Goal: Task Accomplishment & Management: Manage account settings

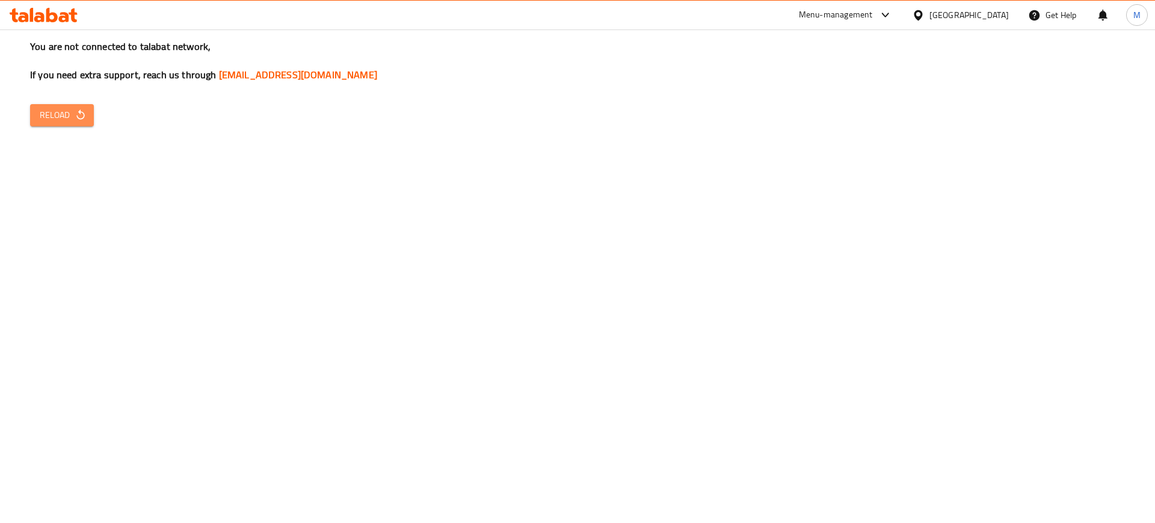
click at [75, 116] on icon "button" at bounding box center [81, 115] width 12 height 12
click at [91, 122] on button "Reload" at bounding box center [62, 115] width 64 height 22
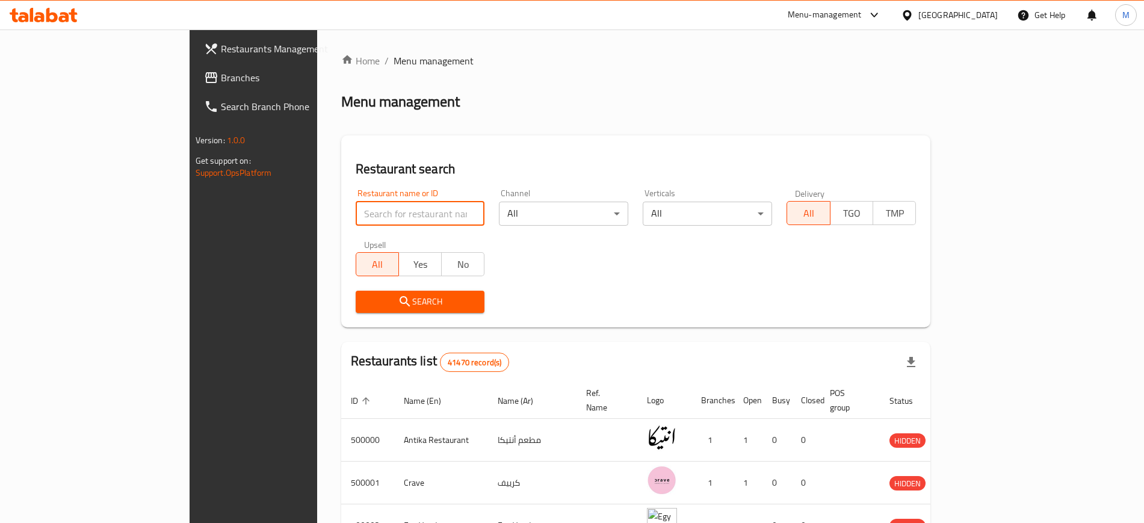
click at [380, 208] on input "search" at bounding box center [420, 214] width 129 height 24
type input "ي"
type input "[PERSON_NAME] h"
click button "Search" at bounding box center [420, 302] width 129 height 22
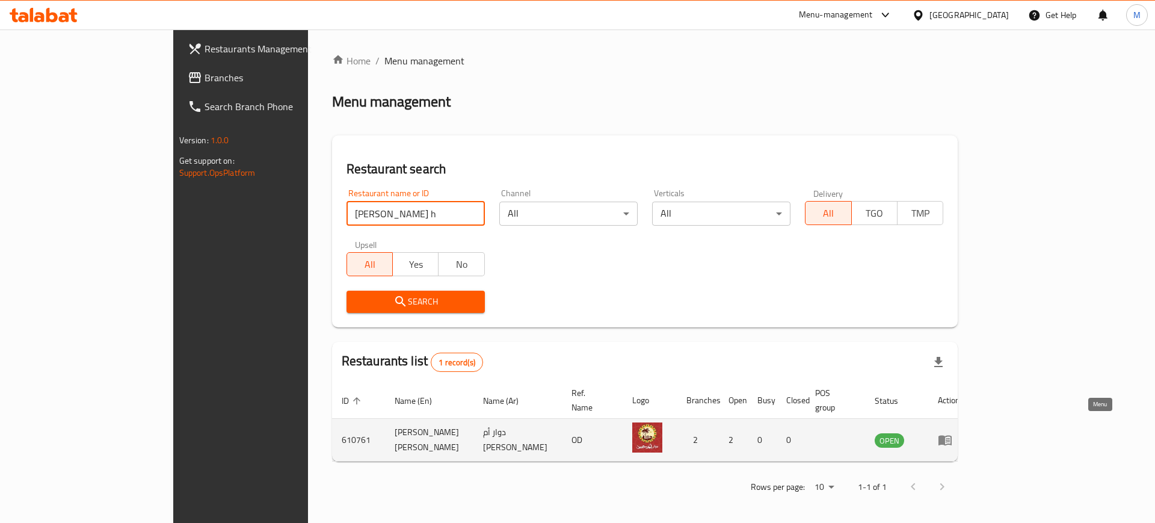
click at [952, 436] on icon "enhanced table" at bounding box center [945, 441] width 13 height 10
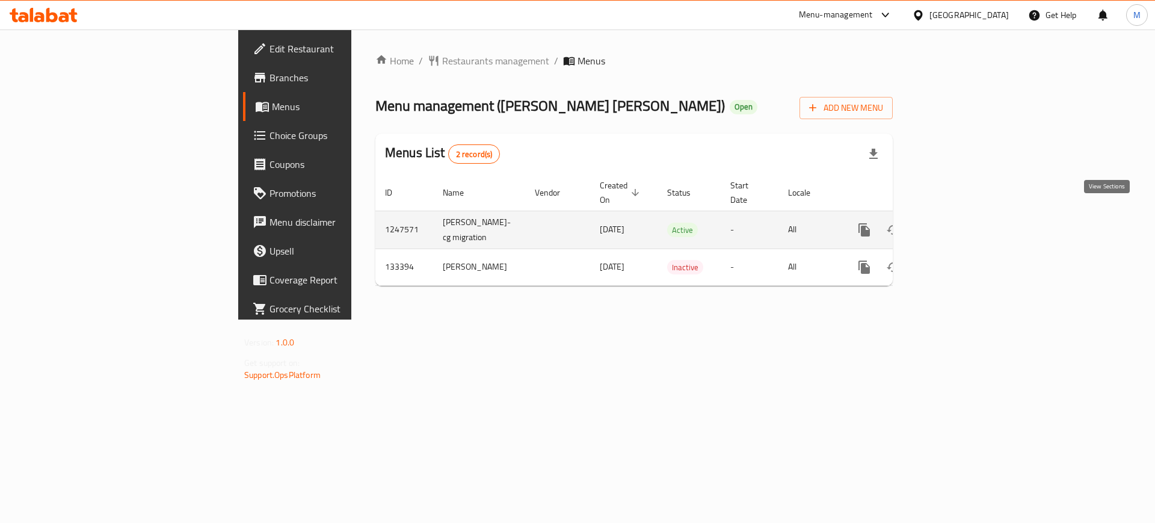
click at [959, 223] on icon "enhanced table" at bounding box center [951, 230] width 14 height 14
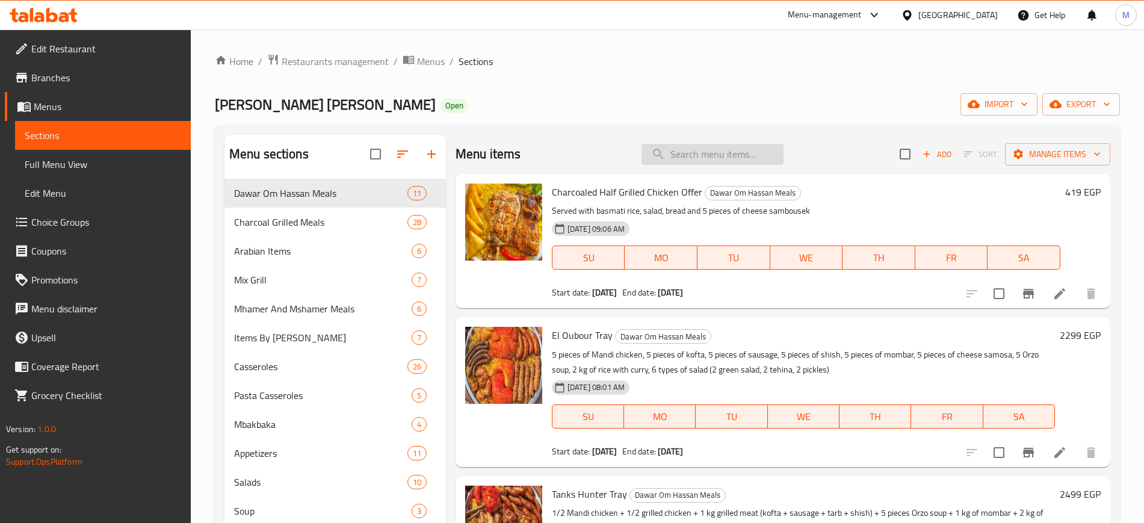
paste input "عرض الدجاج المشوية"
click at [696, 153] on input "عرض الدجاج المشوية" at bounding box center [713, 154] width 142 height 21
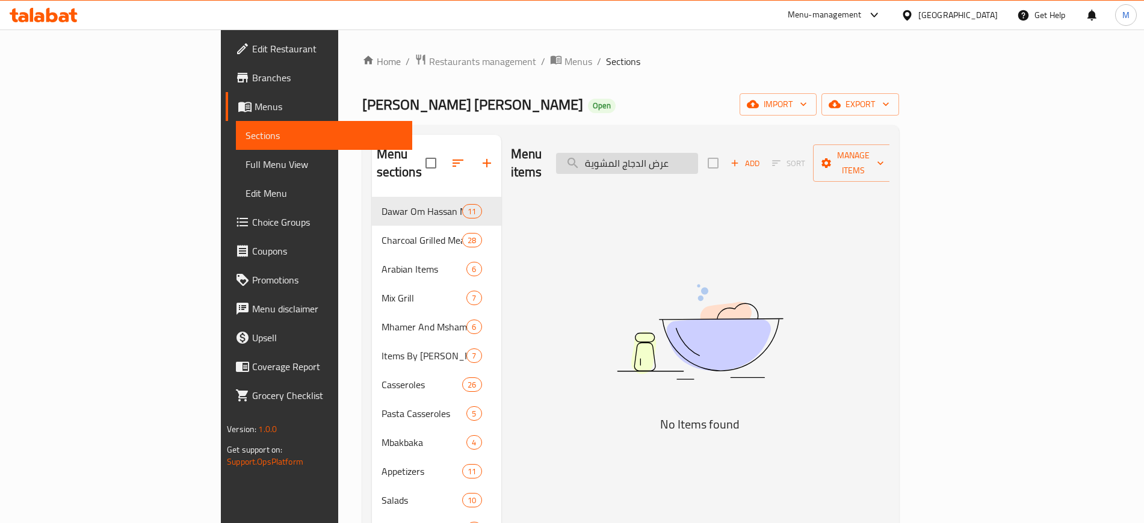
click at [698, 156] on input "عرض الدجاج المشوية" at bounding box center [627, 163] width 142 height 21
click at [668, 153] on input "الدجاج المشوية" at bounding box center [627, 163] width 142 height 21
click at [676, 154] on input "الدجاج المشوية" at bounding box center [627, 163] width 142 height 21
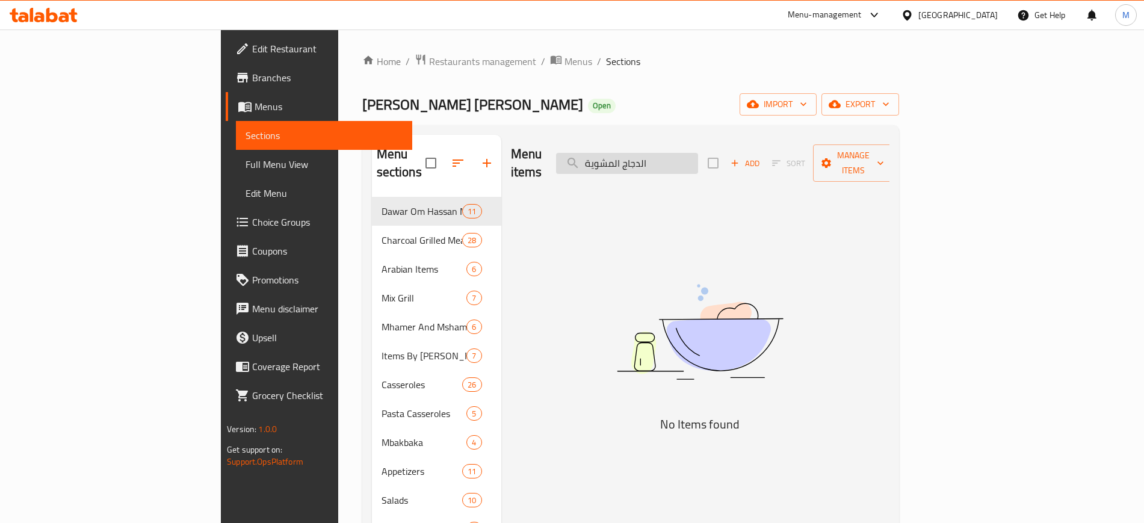
click at [676, 154] on input "الدجاج المشوية" at bounding box center [627, 163] width 142 height 21
drag, startPoint x: 693, startPoint y: 143, endPoint x: 694, endPoint y: 155, distance: 12.1
click at [694, 155] on div "Menu items الدجا Add Sort Manage items" at bounding box center [700, 163] width 379 height 57
click at [694, 155] on input "الدجا" at bounding box center [627, 163] width 142 height 21
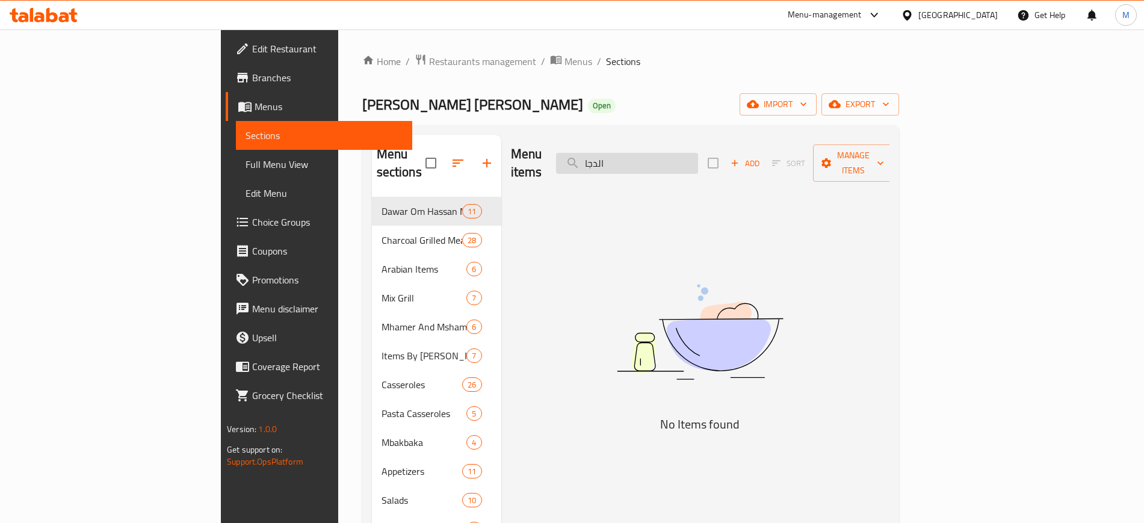
click at [694, 155] on input "الدجا" at bounding box center [627, 163] width 142 height 21
type input "l"
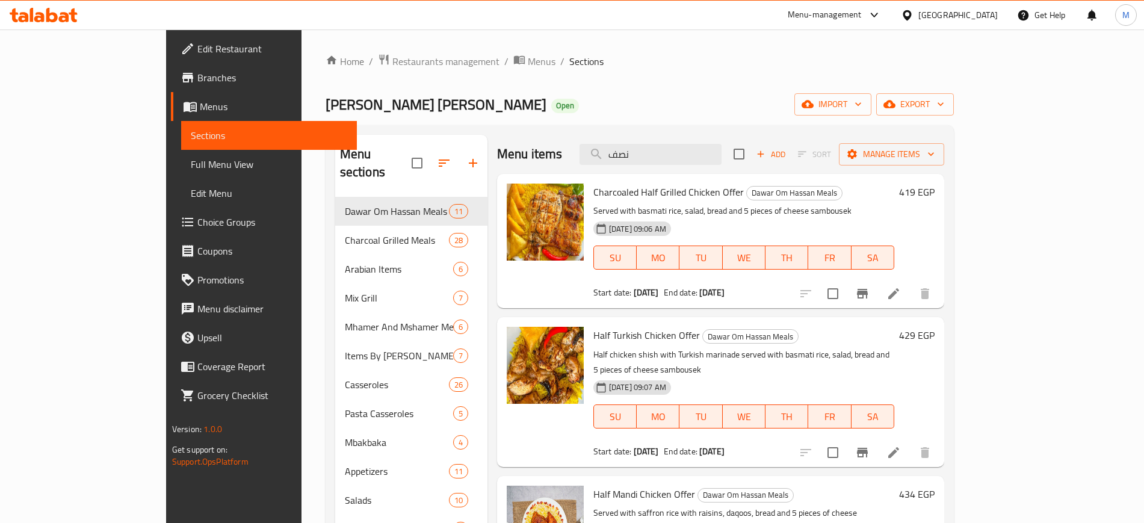
click at [671, 191] on span "Charcoaled Half Grilled Chicken Offer" at bounding box center [668, 192] width 150 height 18
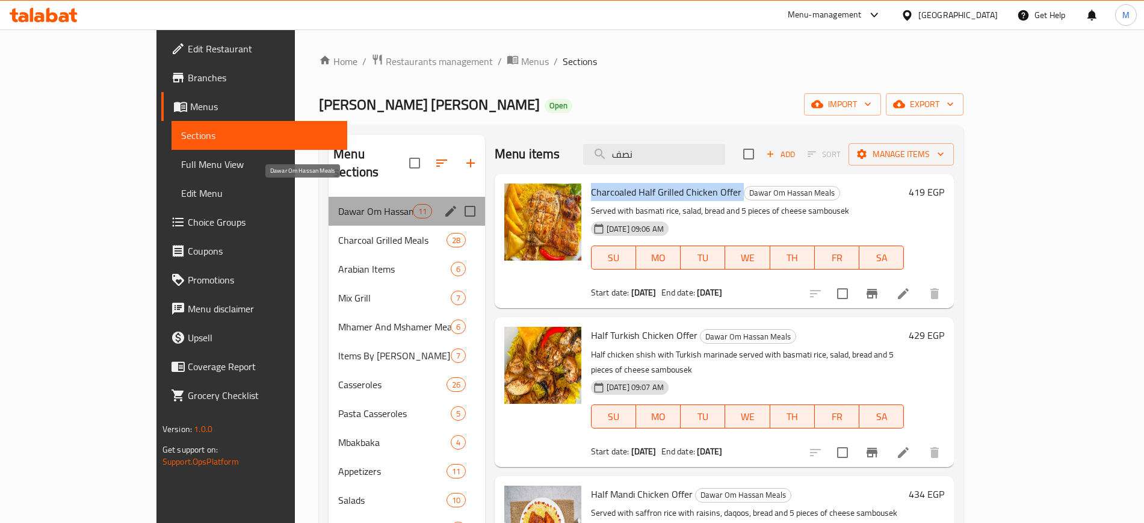
click at [361, 204] on span "Dawar Om Hassan Meals" at bounding box center [375, 211] width 74 height 14
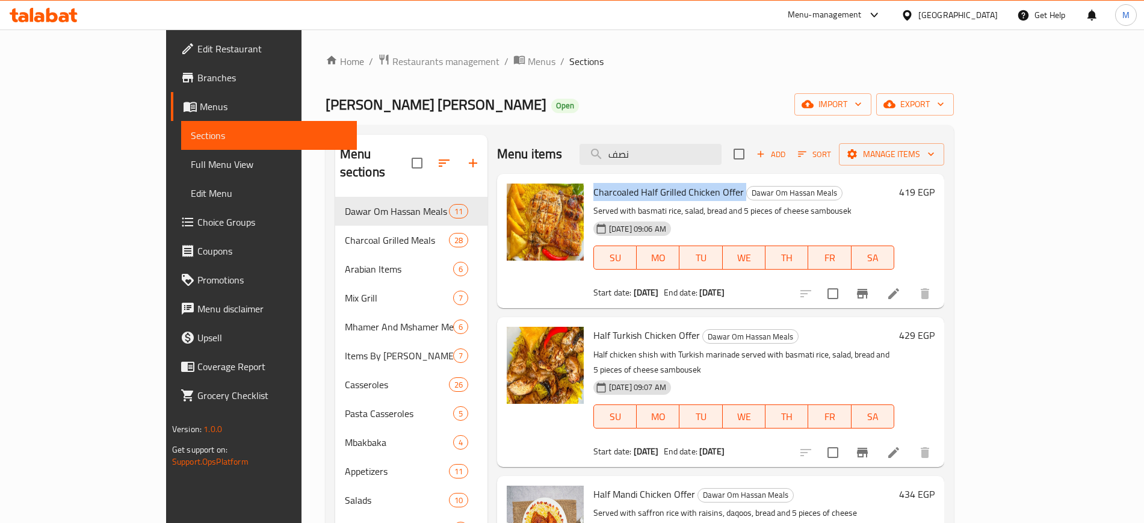
click at [633, 193] on span "Charcoaled Half Grilled Chicken Offer" at bounding box center [668, 192] width 150 height 18
click at [618, 188] on span "Charcoaled Half Grilled Chicken Offer" at bounding box center [668, 192] width 150 height 18
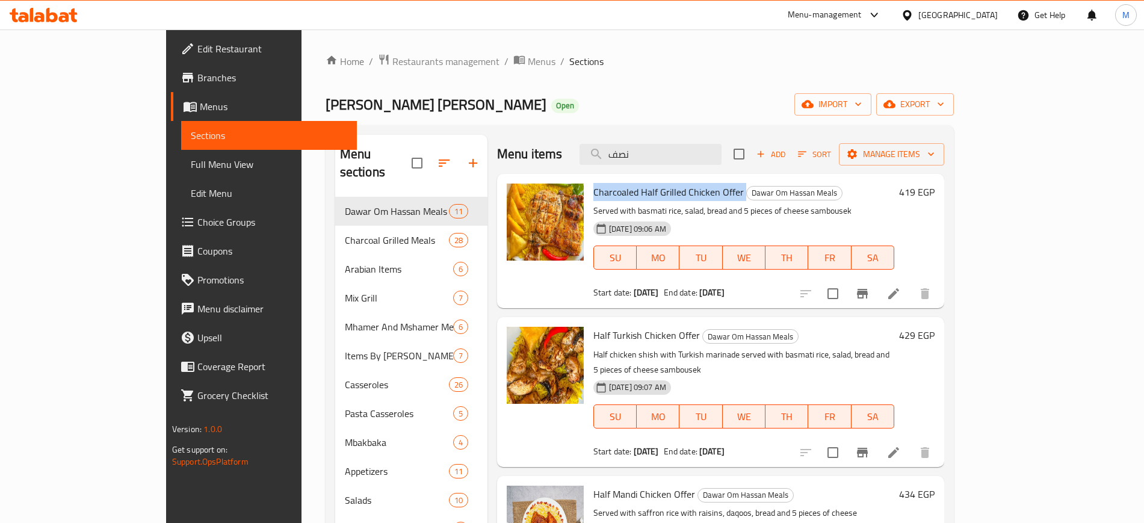
click at [618, 188] on span "Charcoaled Half Grilled Chicken Offer" at bounding box center [668, 192] width 150 height 18
click at [604, 335] on span "Half Turkish Chicken Offer" at bounding box center [646, 335] width 107 height 18
copy h6 "Half Turkish Chicken Offer"
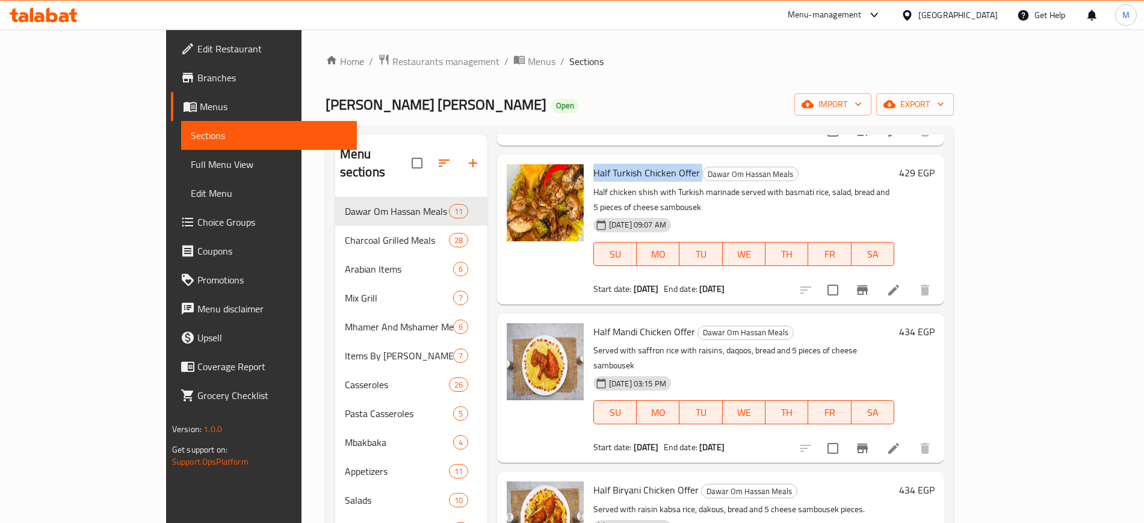
scroll to position [162, 0]
click at [593, 323] on span "Half Mandi Chicken Offer" at bounding box center [644, 332] width 102 height 18
copy h6 "Half Mandi Chicken Offer"
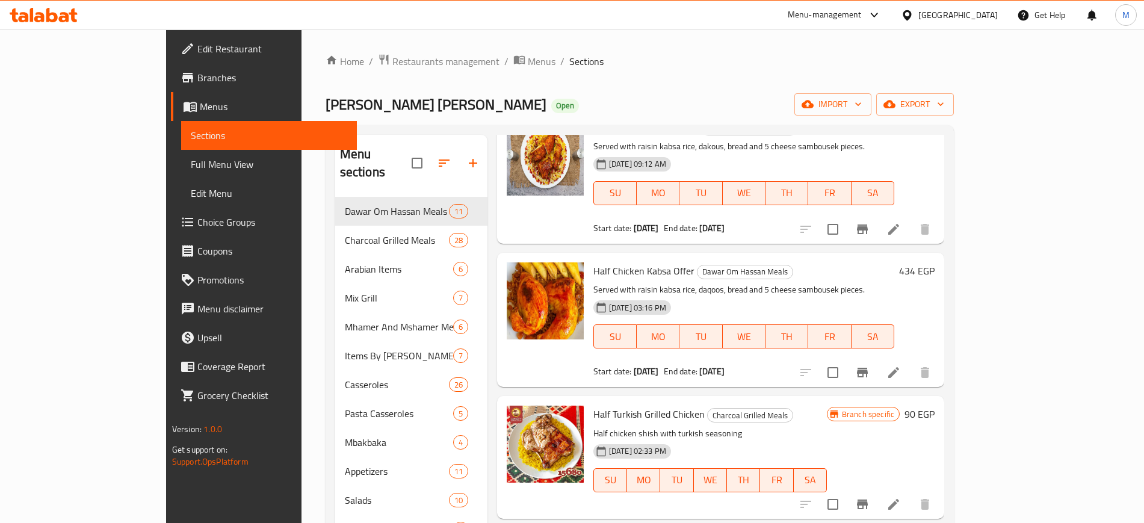
scroll to position [527, 0]
click at [595, 261] on span "Half Chicken Kabsa Offer" at bounding box center [643, 270] width 101 height 18
copy h6 "Half Chicken Kabsa Offer"
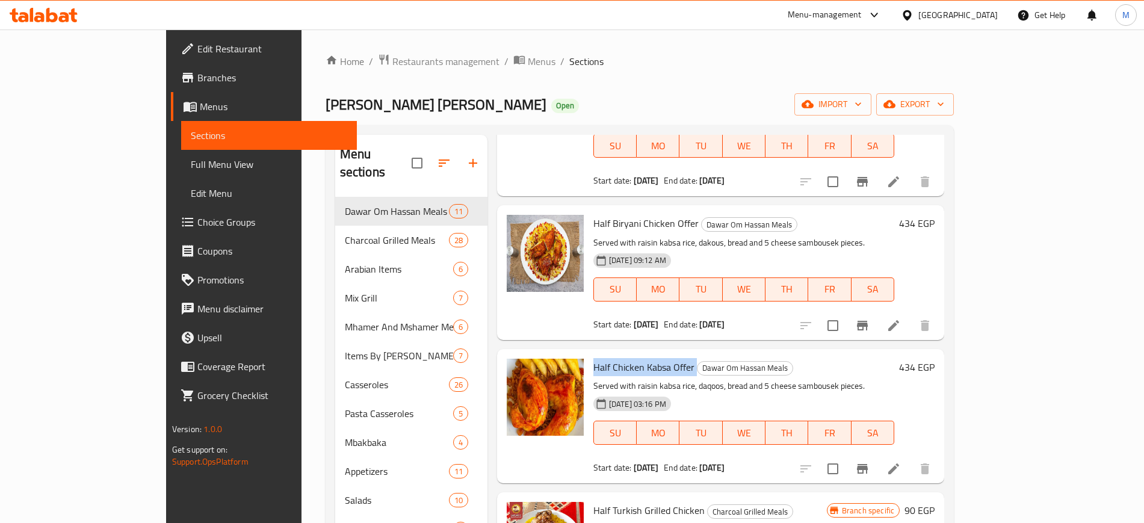
scroll to position [421, 0]
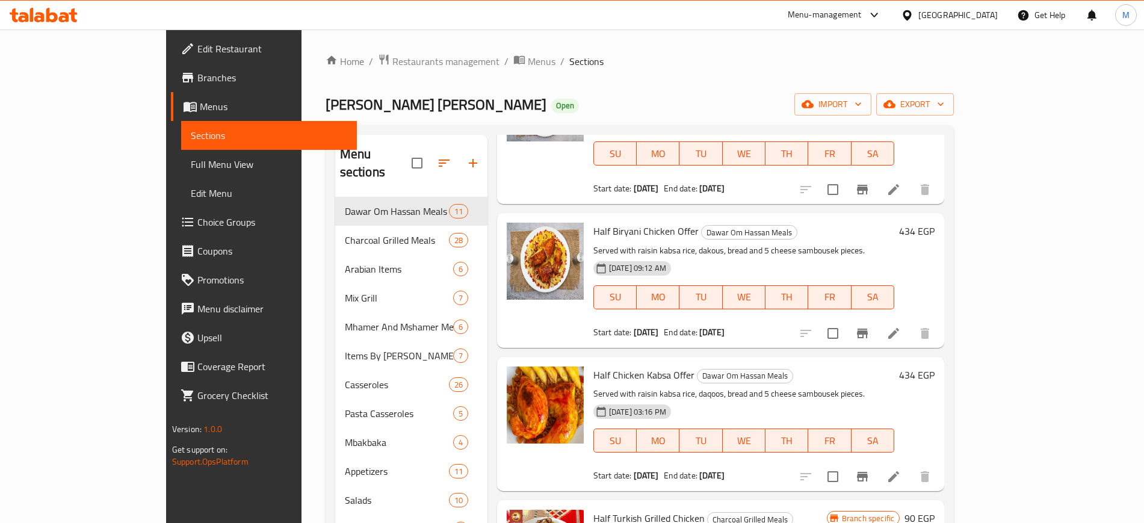
click at [608, 222] on span "Half Biryani Chicken Offer" at bounding box center [645, 231] width 105 height 18
copy h6 "Half Biryani Chicken Offer"
click at [608, 222] on span "Half Biryani Chicken Offer" at bounding box center [645, 231] width 105 height 18
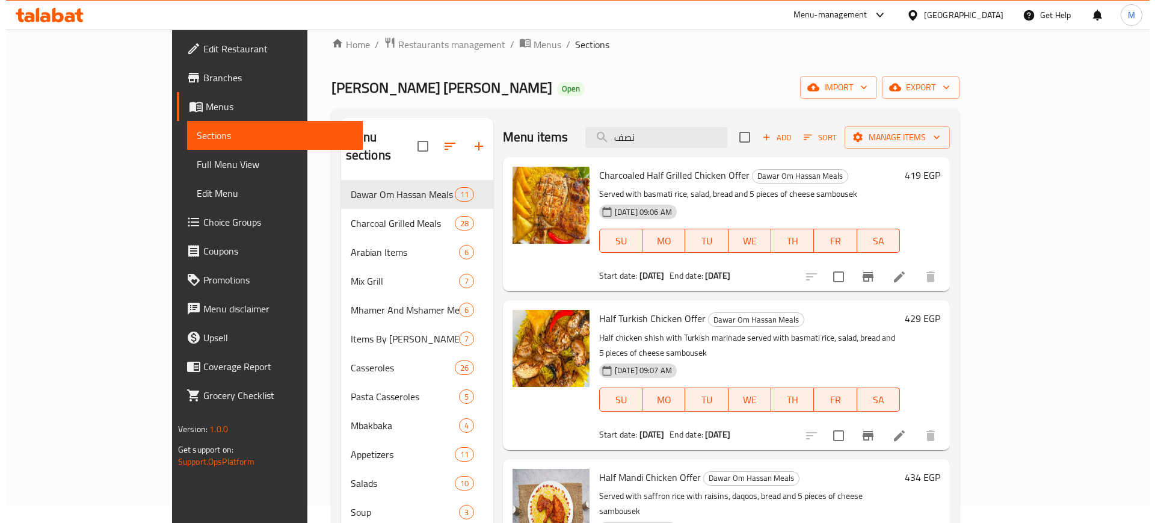
scroll to position [0, 0]
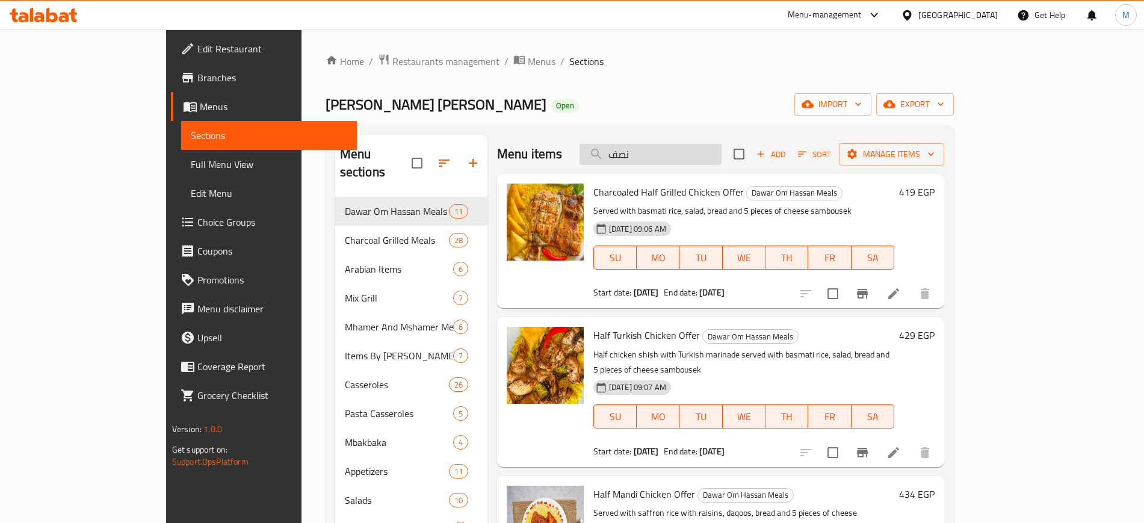
click at [700, 156] on input "نصف" at bounding box center [651, 154] width 142 height 21
click at [700, 156] on input "a" at bounding box center [651, 154] width 142 height 21
type input "a"
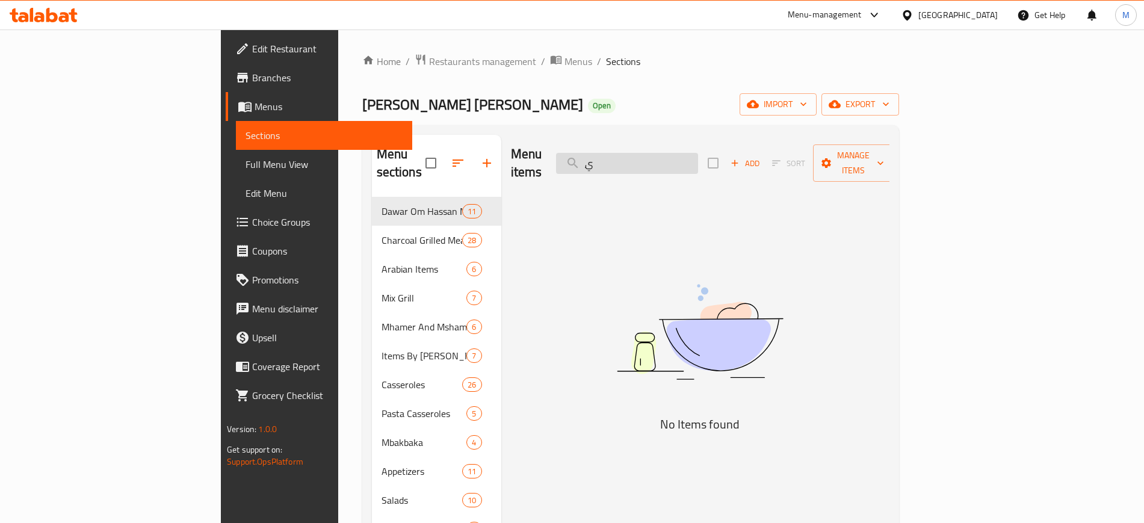
click at [698, 156] on input "ِي" at bounding box center [627, 163] width 142 height 21
click at [698, 156] on input "ش" at bounding box center [627, 163] width 142 height 21
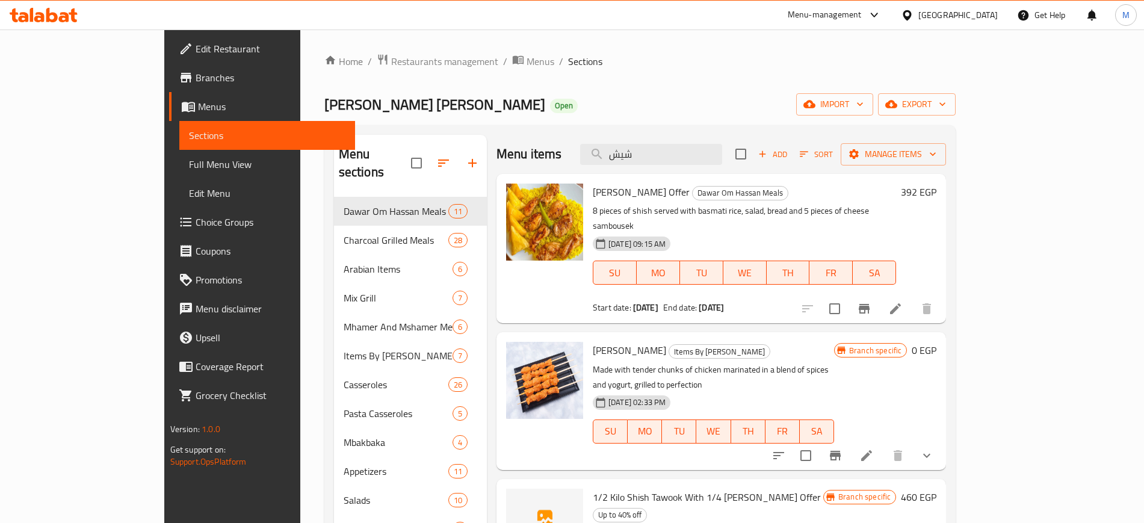
type input "شيش"
click at [599, 190] on span "[PERSON_NAME] Offer" at bounding box center [641, 192] width 97 height 18
click at [601, 190] on span "[PERSON_NAME] Offer" at bounding box center [641, 192] width 97 height 18
copy span "Tawook"
click at [610, 189] on span "[PERSON_NAME] Offer" at bounding box center [641, 192] width 97 height 18
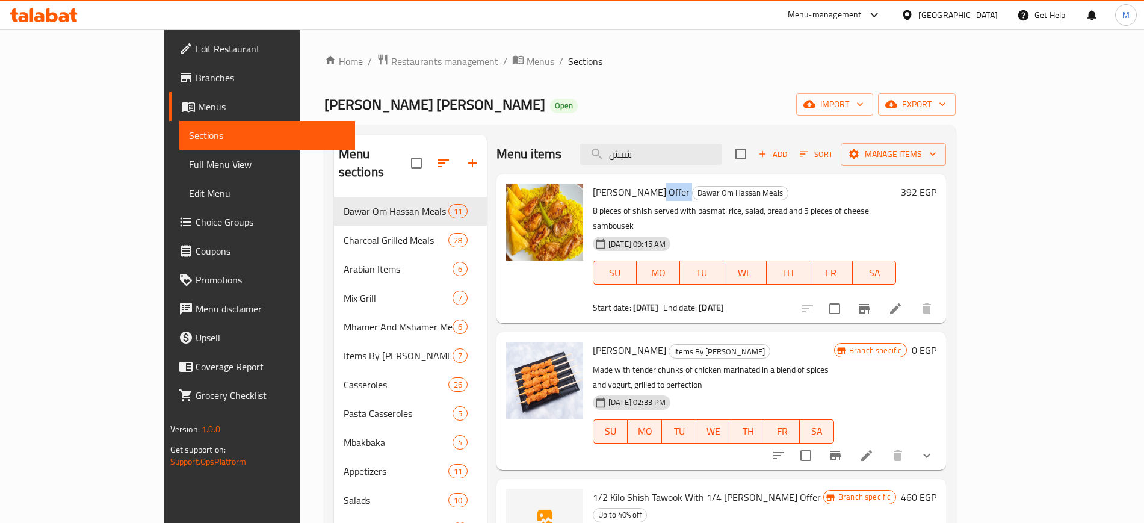
click at [610, 189] on span "[PERSON_NAME] Offer" at bounding box center [641, 192] width 97 height 18
copy h6 "[PERSON_NAME] Offer"
click at [391, 54] on span "Restaurants management" at bounding box center [444, 61] width 107 height 14
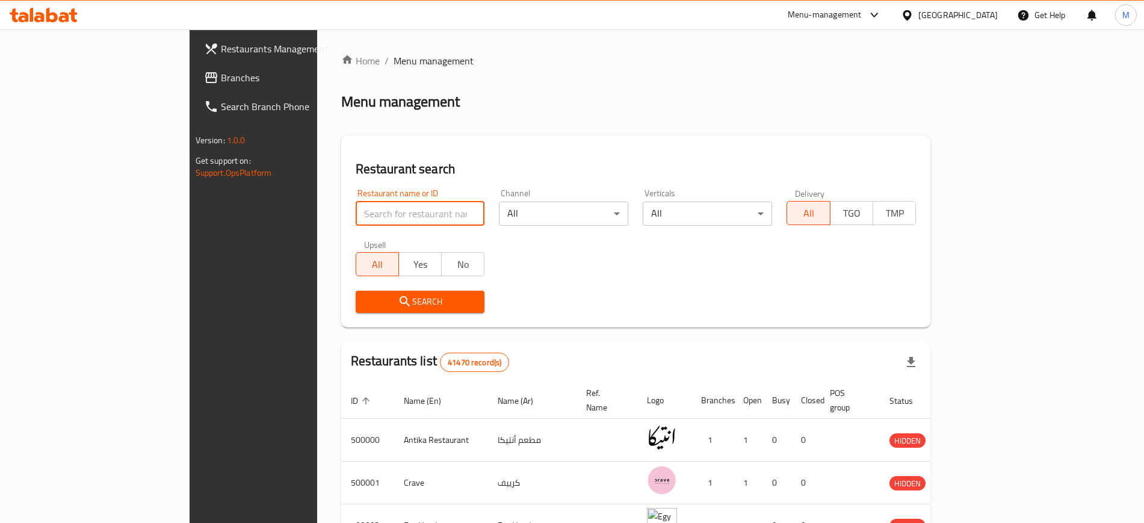
click at [386, 208] on input "search" at bounding box center [420, 214] width 129 height 24
type input "w"
click button "Search" at bounding box center [420, 302] width 129 height 22
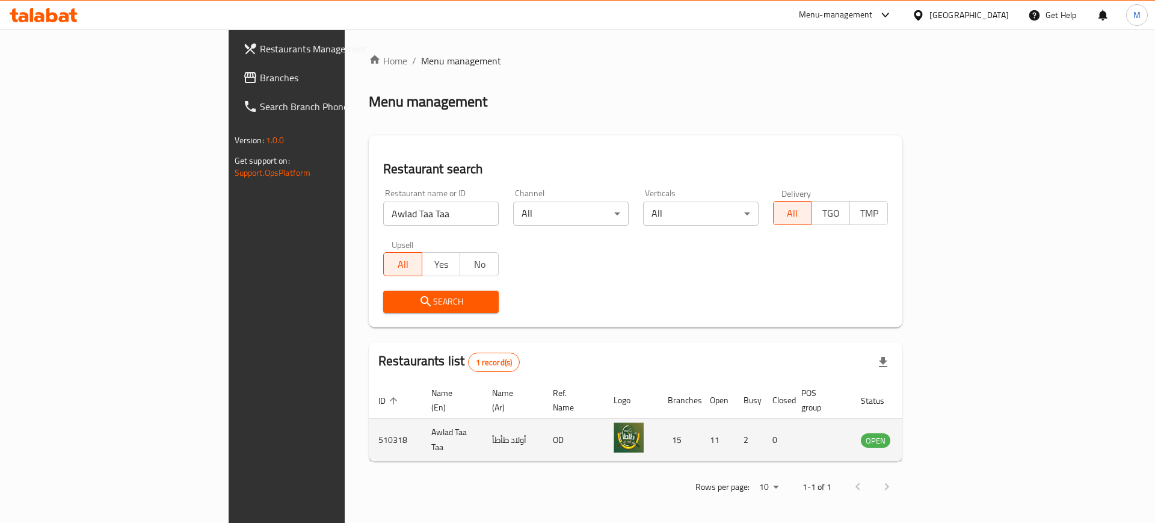
click at [369, 419] on td "510318" at bounding box center [395, 440] width 53 height 43
copy td "510318"
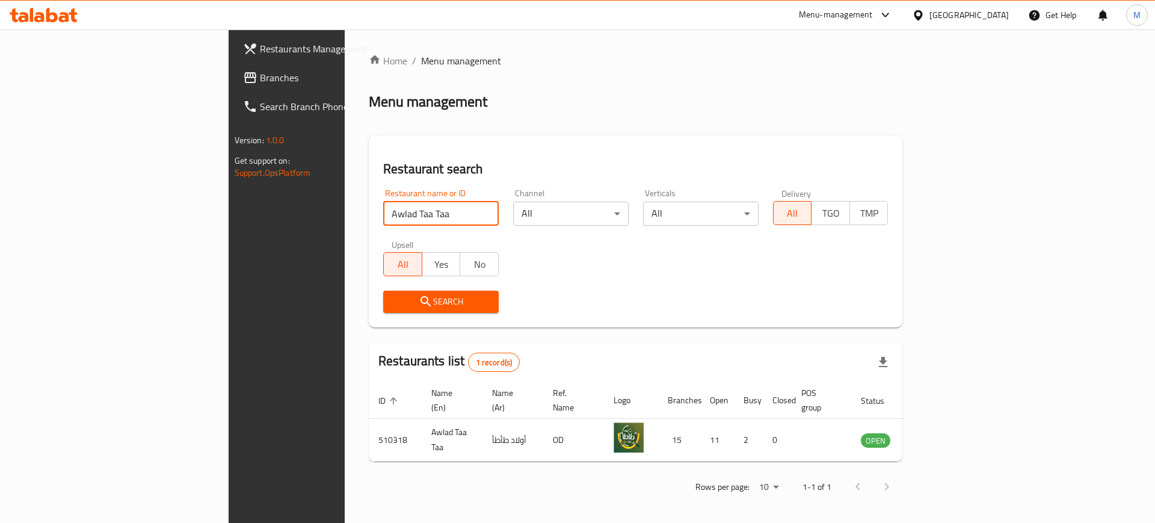
click at [383, 205] on input "Awlad Taa Taa" at bounding box center [441, 214] width 116 height 24
click at [383, 205] on input "س" at bounding box center [441, 214] width 116 height 24
type input "س"
type input "[PERSON_NAME] el [PERSON_NAME]"
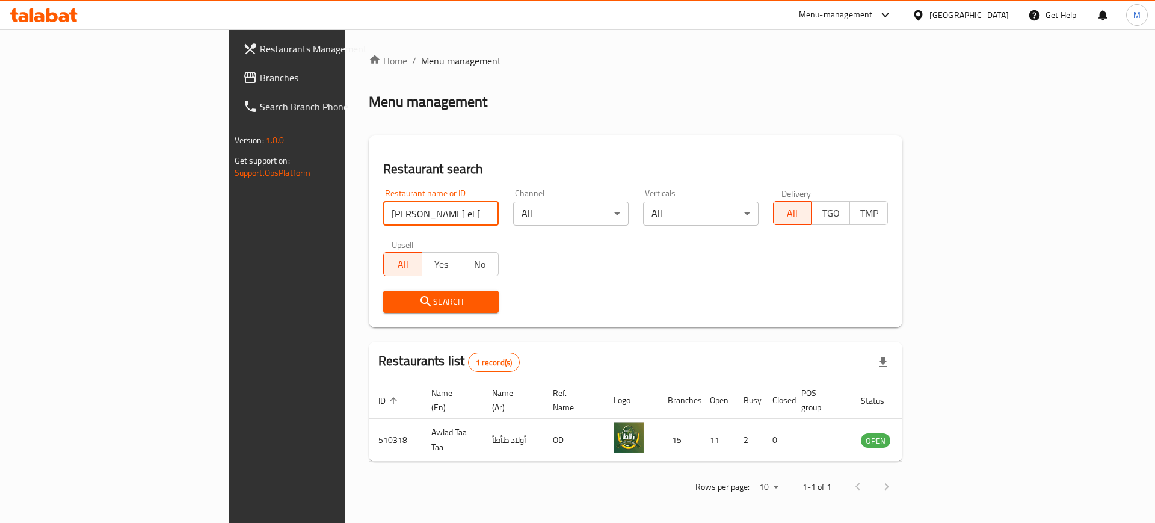
click button "Search" at bounding box center [441, 302] width 116 height 22
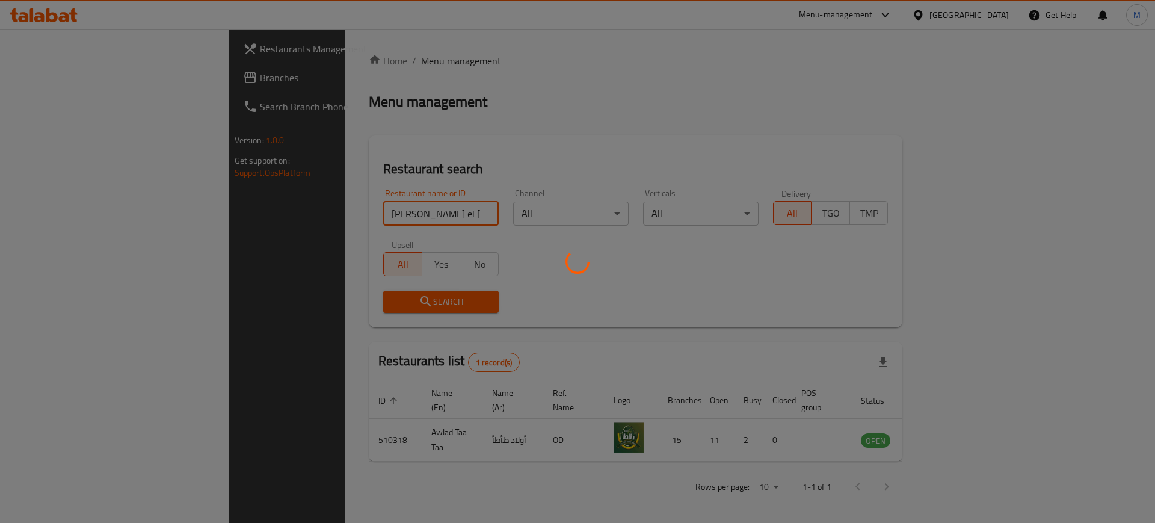
click button "Search" at bounding box center [441, 302] width 116 height 22
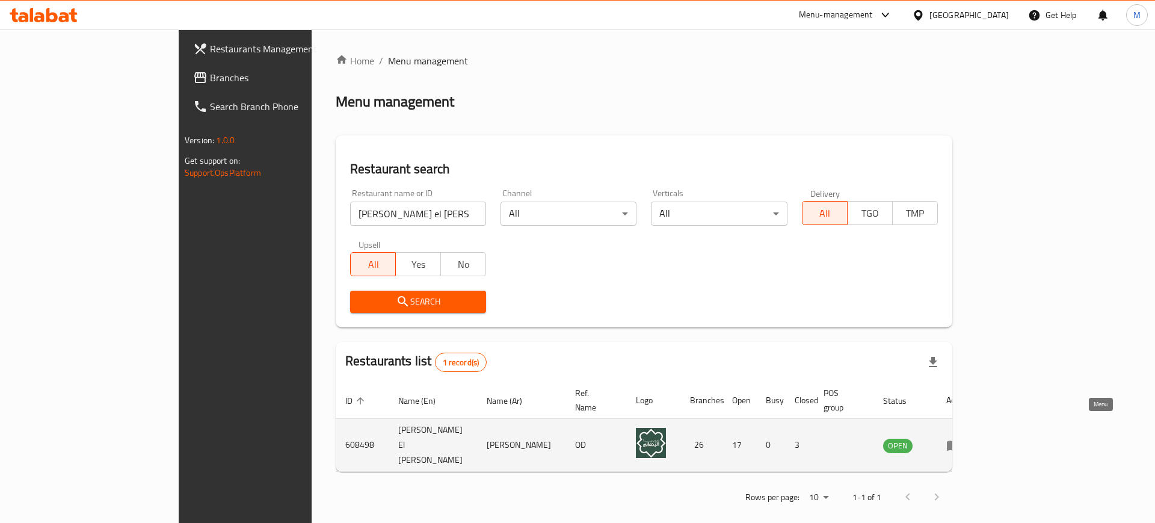
click at [961, 438] on icon "enhanced table" at bounding box center [954, 445] width 14 height 14
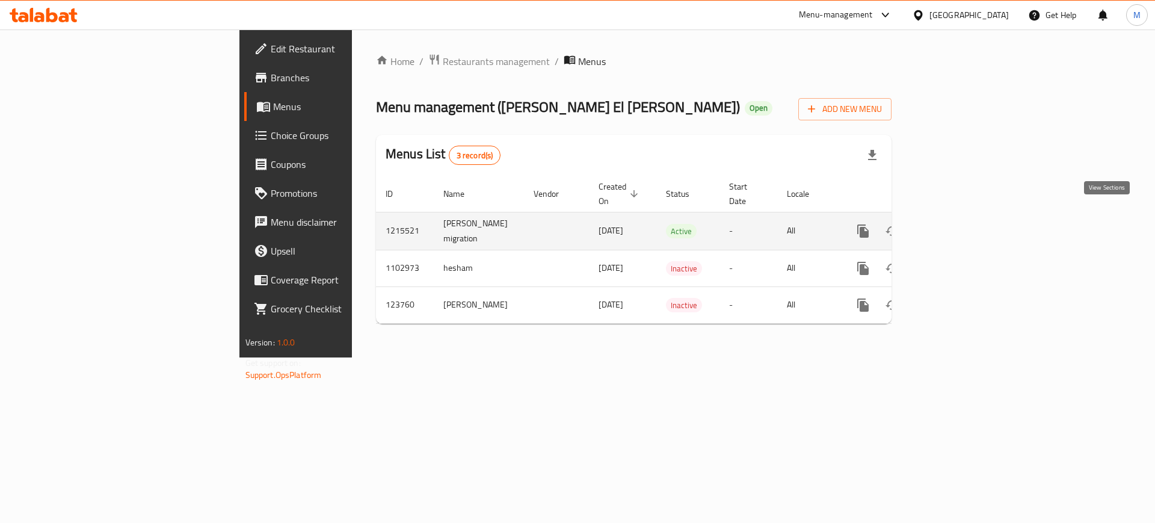
click at [965, 227] on link "enhanced table" at bounding box center [950, 231] width 29 height 29
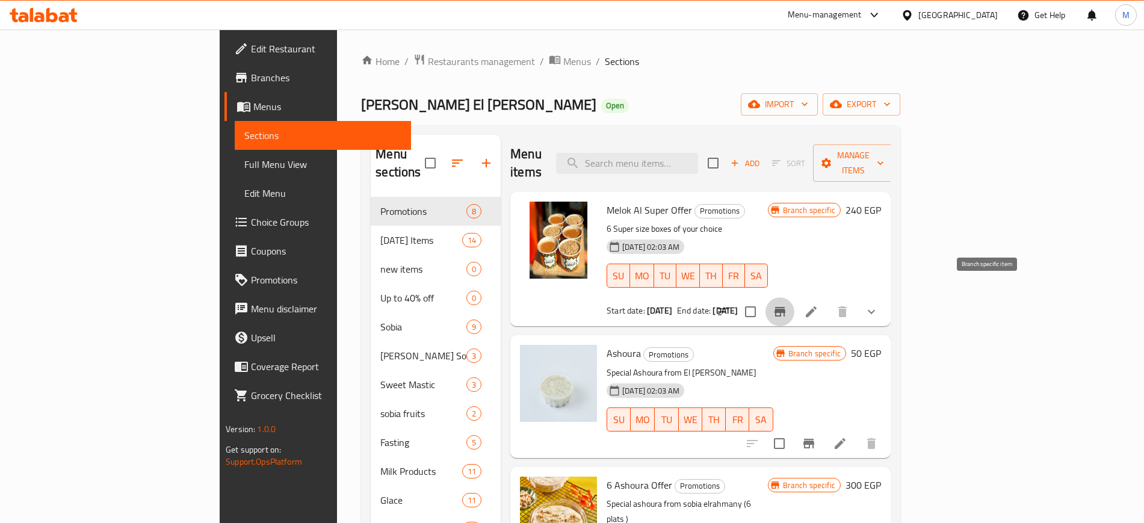
click at [794, 301] on button "Branch-specific-item" at bounding box center [779, 311] width 29 height 29
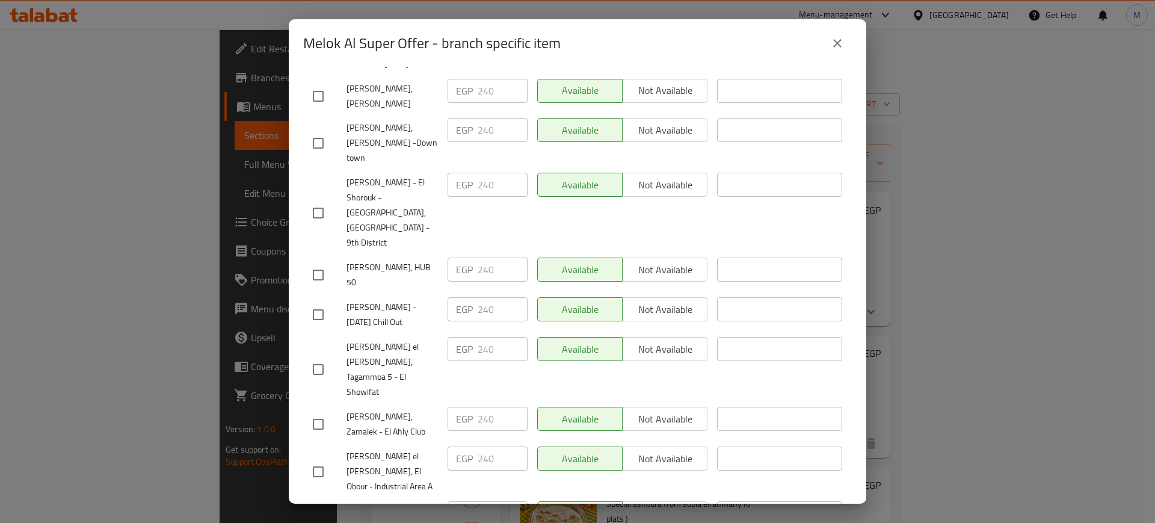
scroll to position [936, 0]
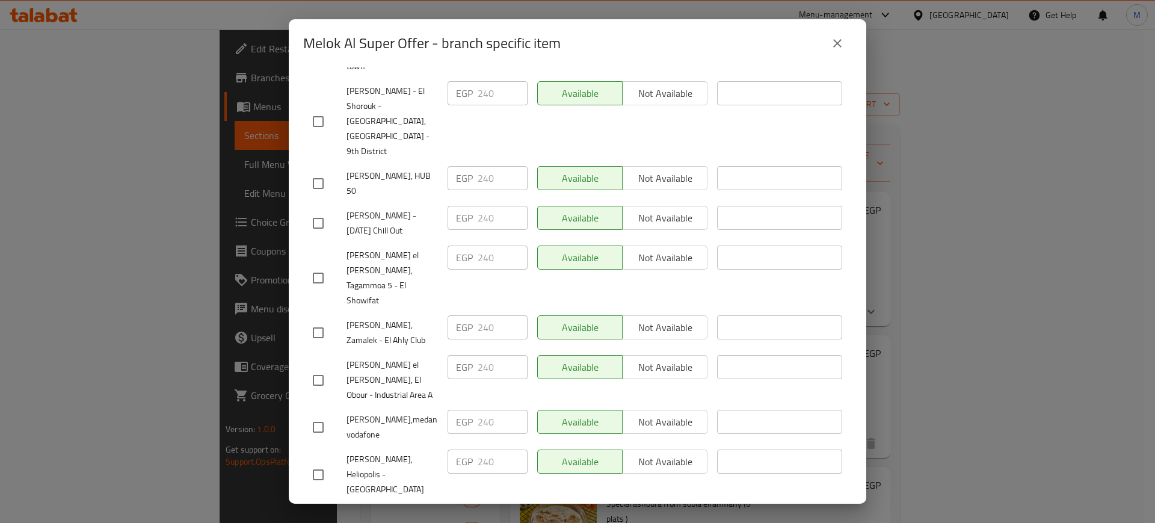
checkbox input "true"
paste input "240"
type input "240"
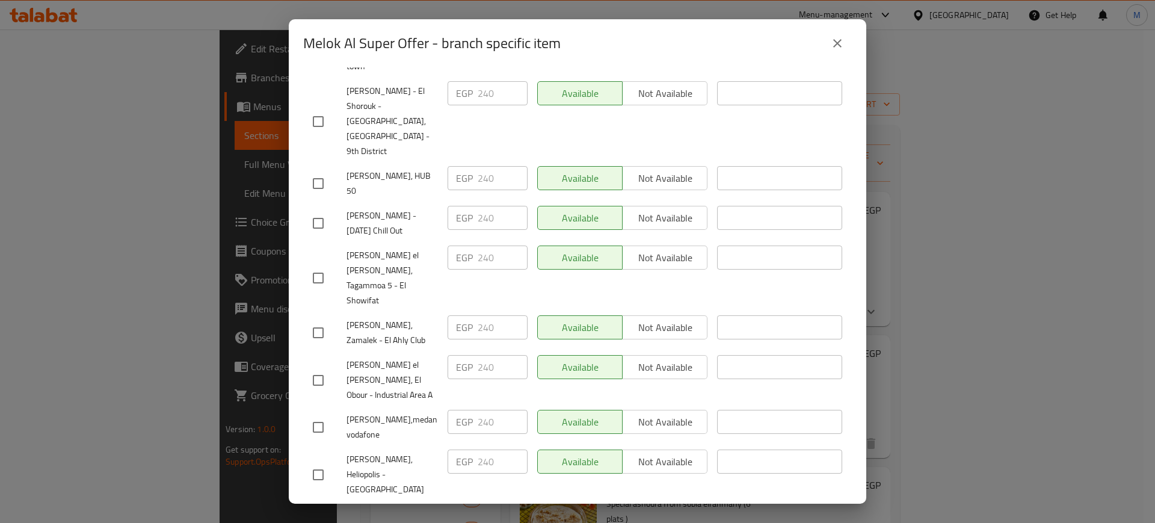
drag, startPoint x: 554, startPoint y: 484, endPoint x: 561, endPoint y: 356, distance: 129.0
click at [561, 356] on form "Branch Price Status Status is valid till [PERSON_NAME], [PERSON_NAME] El Golf E…" at bounding box center [577, 8] width 549 height 1370
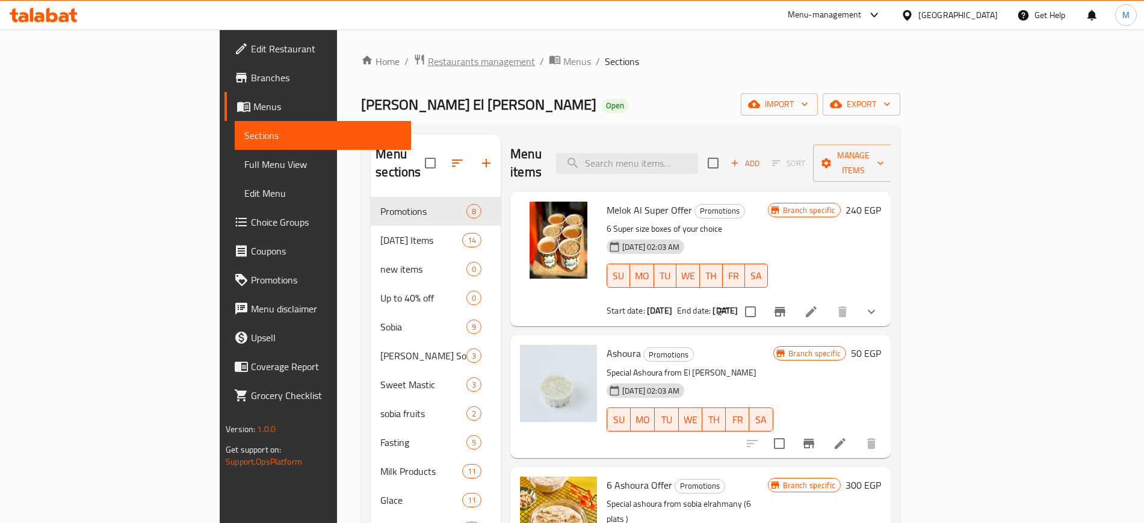
click at [428, 61] on span "Restaurants management" at bounding box center [481, 61] width 107 height 14
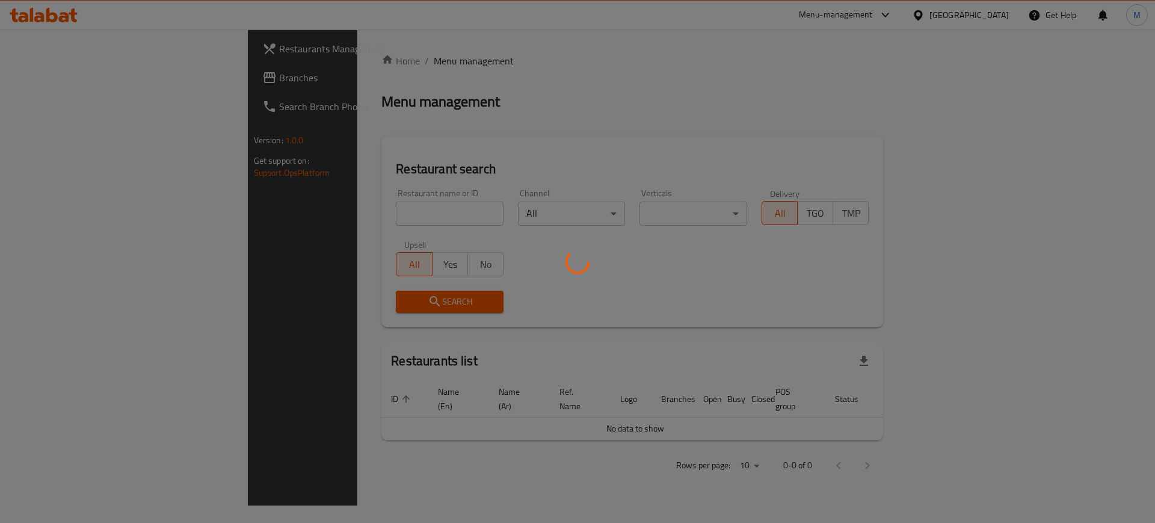
click at [400, 212] on div at bounding box center [577, 261] width 1155 height 523
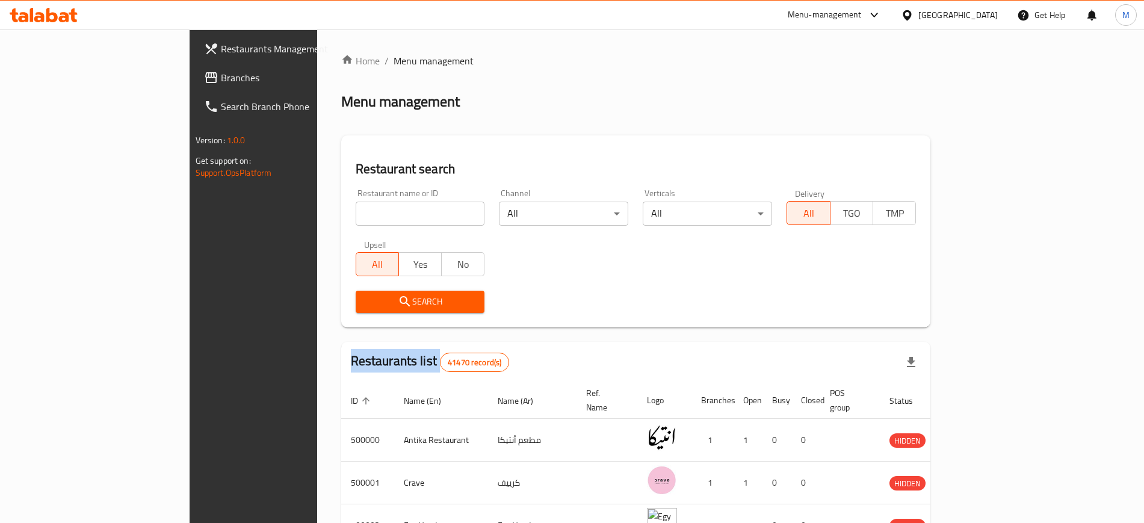
click at [400, 212] on div "Home / Menu management Menu management Restaurant search Restaurant name or ID …" at bounding box center [636, 451] width 590 height 794
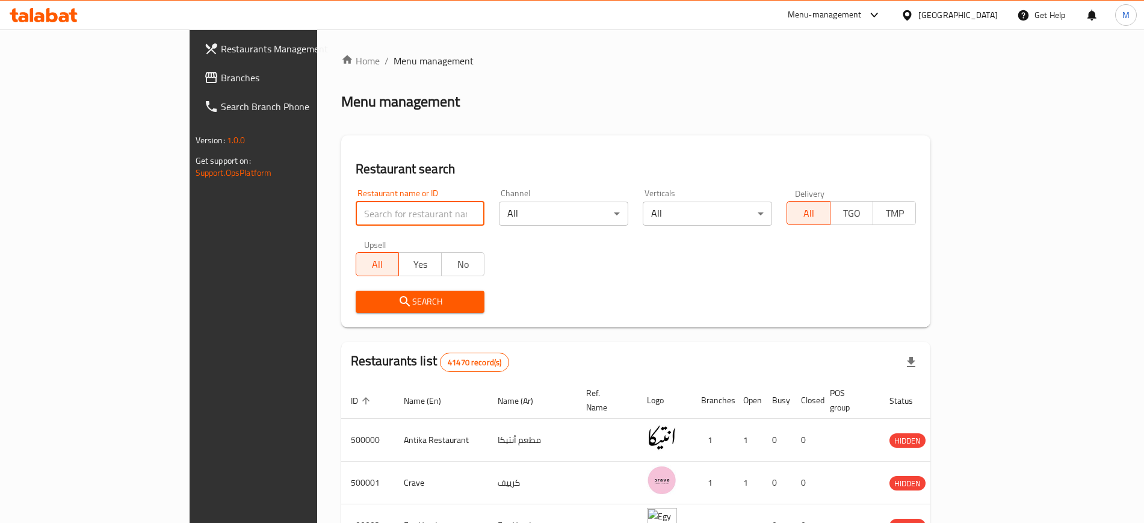
click at [400, 212] on input "search" at bounding box center [420, 214] width 129 height 24
type input "م"
type input "l"
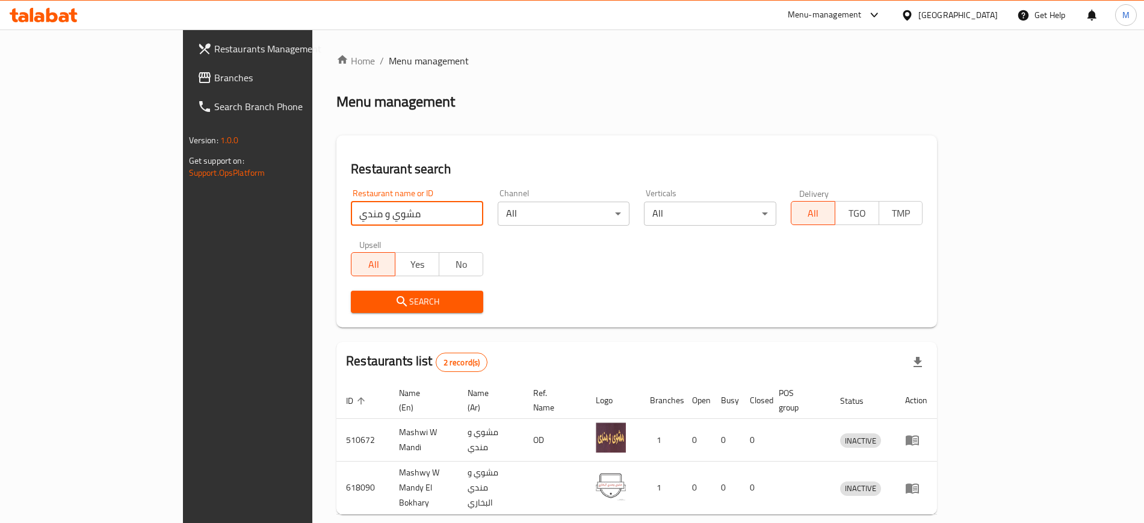
click at [387, 208] on input "مشوي و مندي" at bounding box center [417, 214] width 132 height 24
type input "l"
type input "مشوى و م"
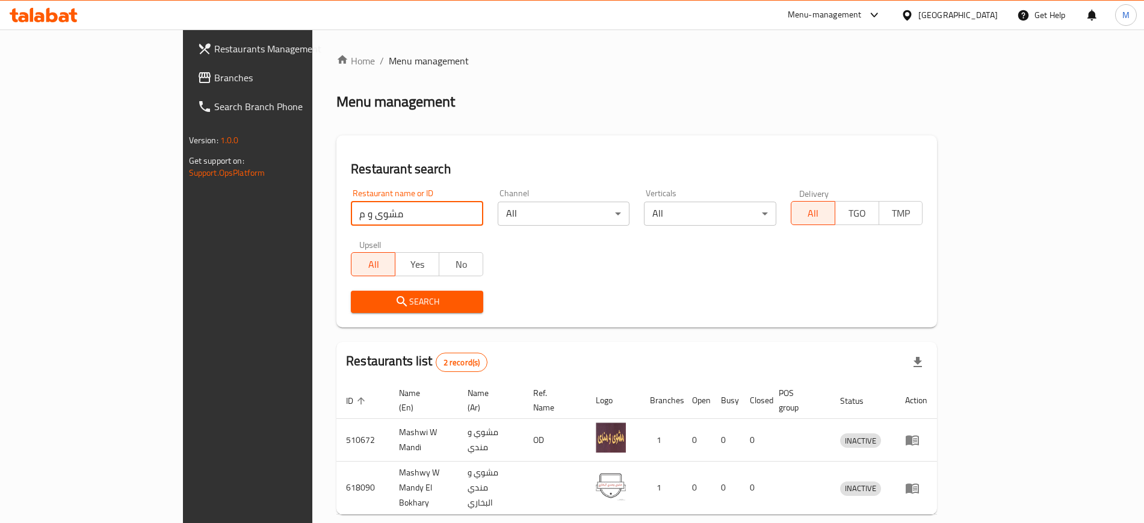
click button "Search" at bounding box center [417, 302] width 132 height 22
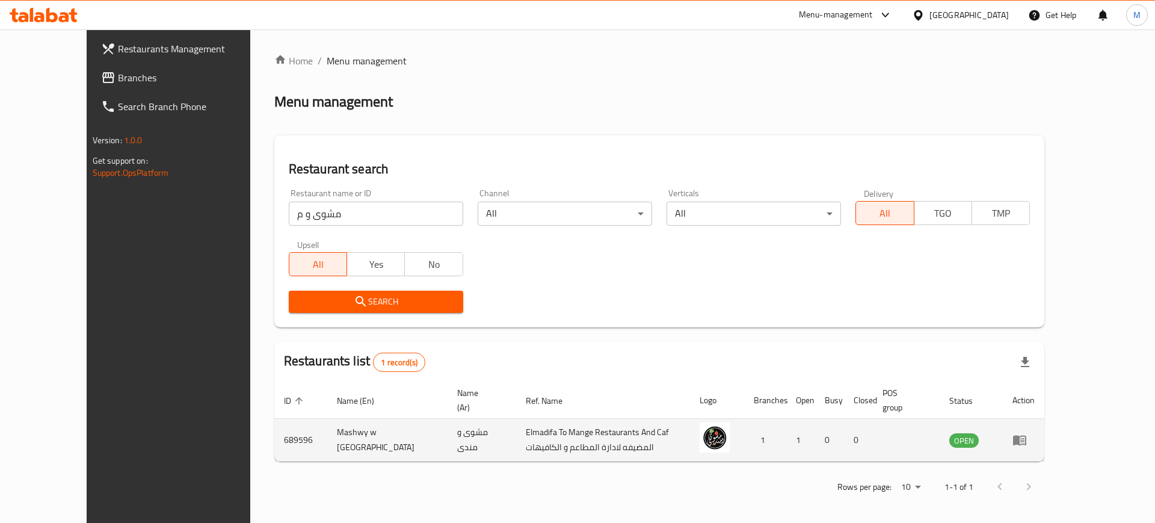
click at [327, 426] on td "Mashwy w [GEOGRAPHIC_DATA]" at bounding box center [387, 440] width 121 height 43
copy td "Mashwy w [GEOGRAPHIC_DATA]"
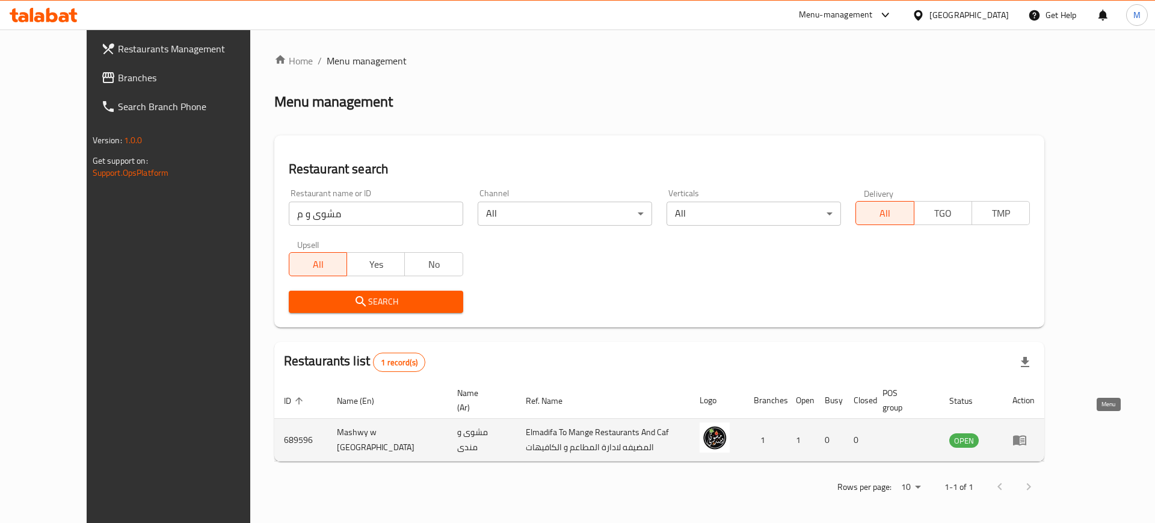
click at [1027, 436] on icon "enhanced table" at bounding box center [1019, 441] width 13 height 10
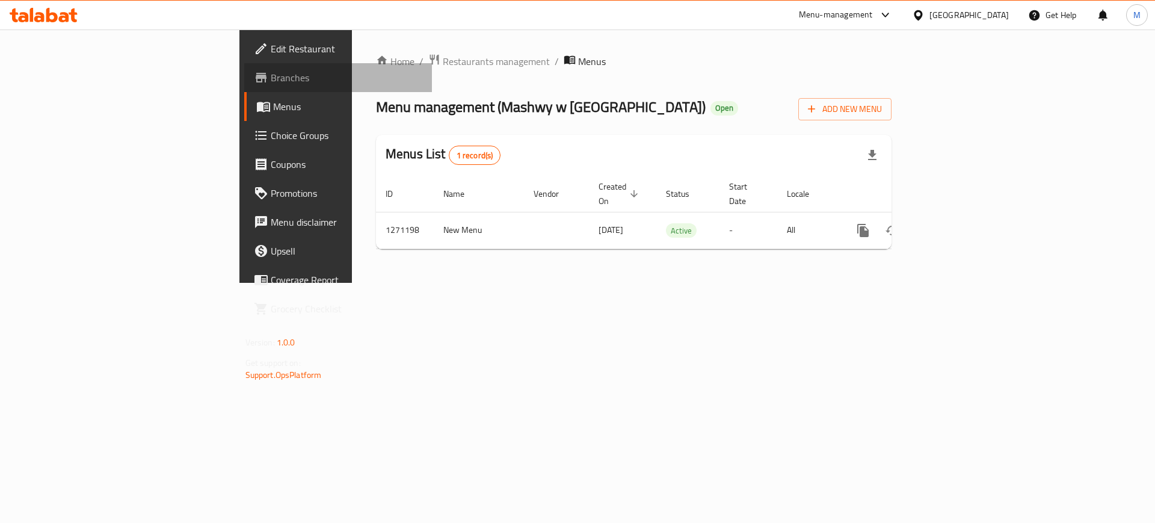
click at [271, 82] on span "Branches" at bounding box center [347, 77] width 152 height 14
